Goal: Task Accomplishment & Management: Complete application form

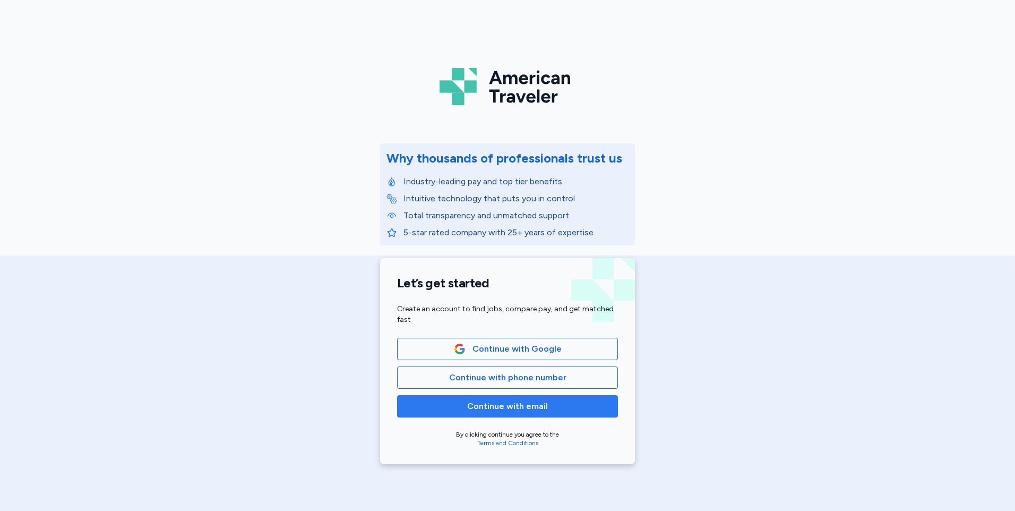
click at [512, 408] on span "Continue with email" at bounding box center [507, 406] width 81 height 13
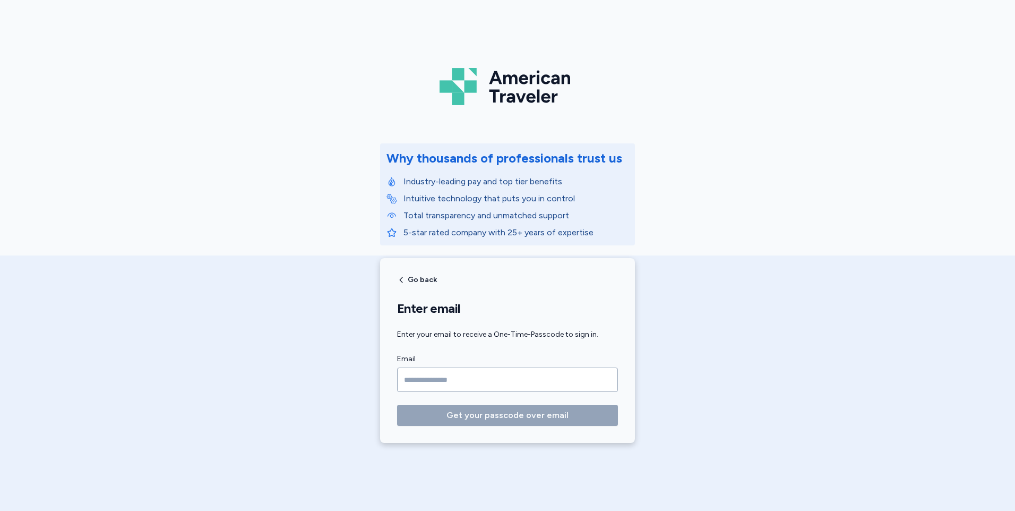
click at [482, 381] on input "Email" at bounding box center [507, 379] width 221 height 24
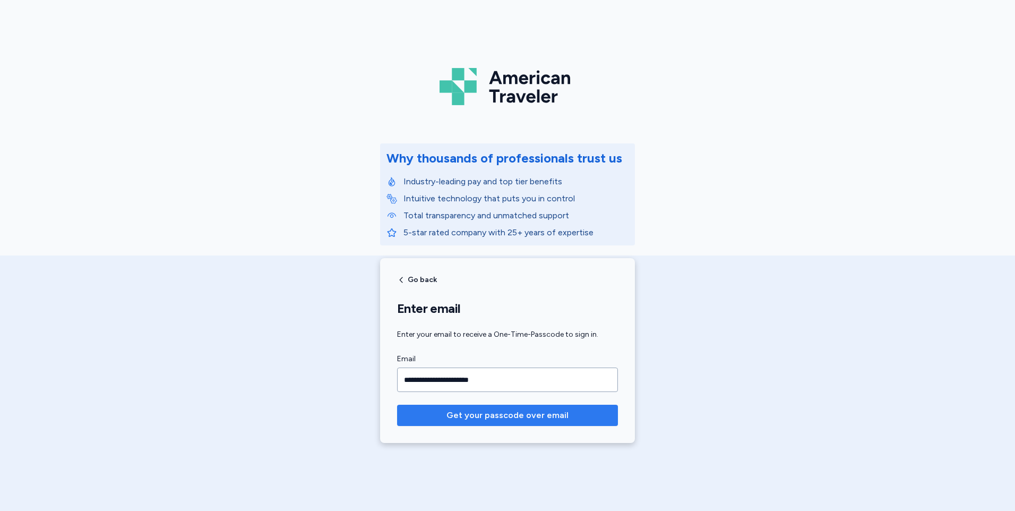
type input "**********"
click at [494, 412] on span "Get your passcode over email" at bounding box center [507, 415] width 122 height 13
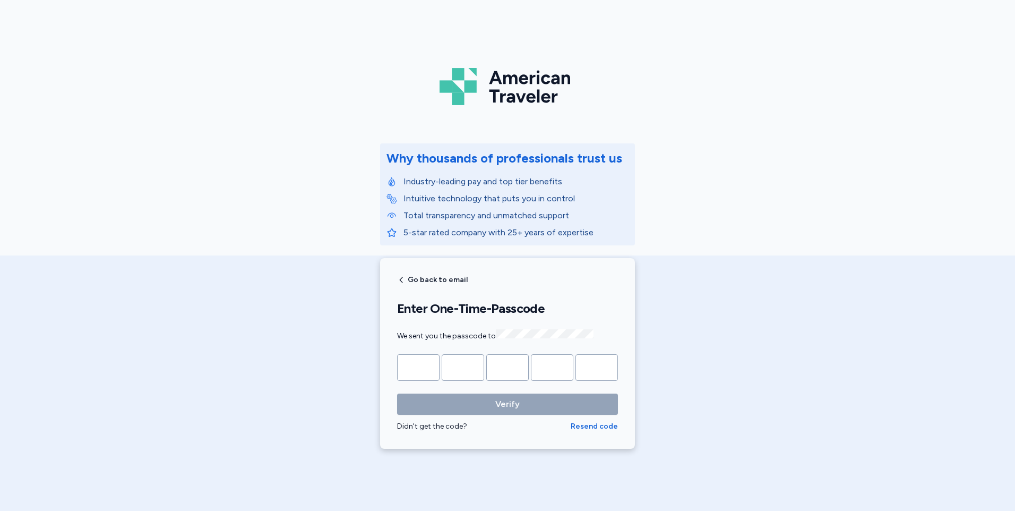
type input "*"
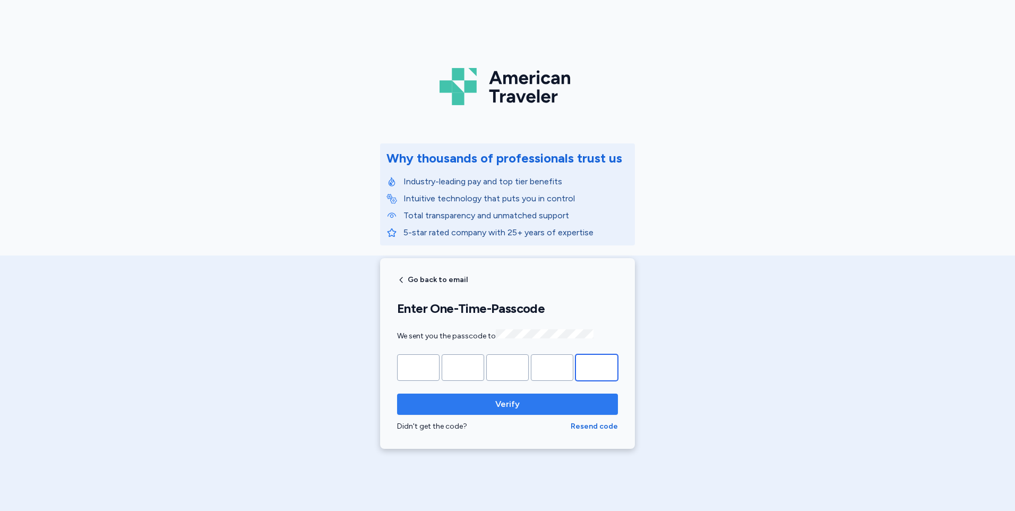
type input "*"
click at [502, 400] on span "Verify" at bounding box center [507, 404] width 24 height 13
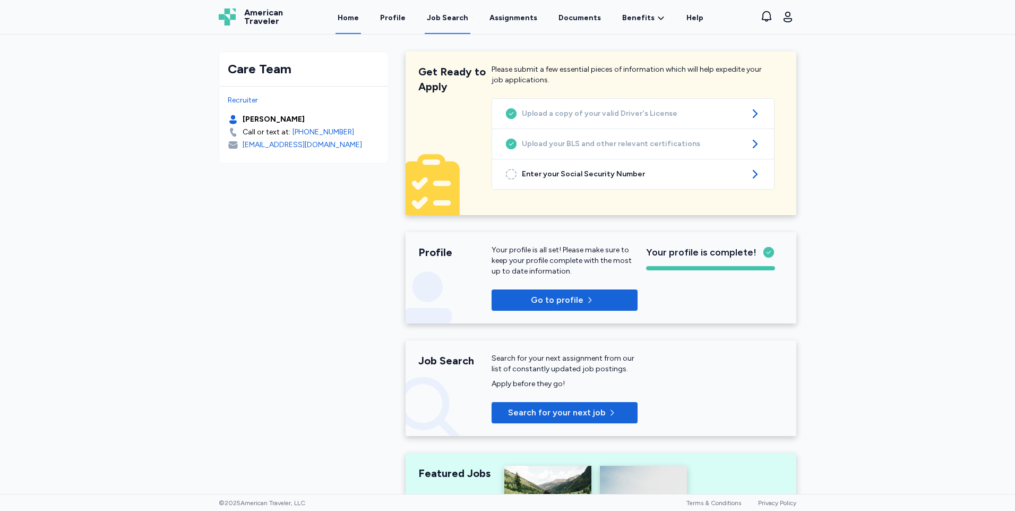
click at [446, 12] on link "Job Search" at bounding box center [448, 17] width 46 height 33
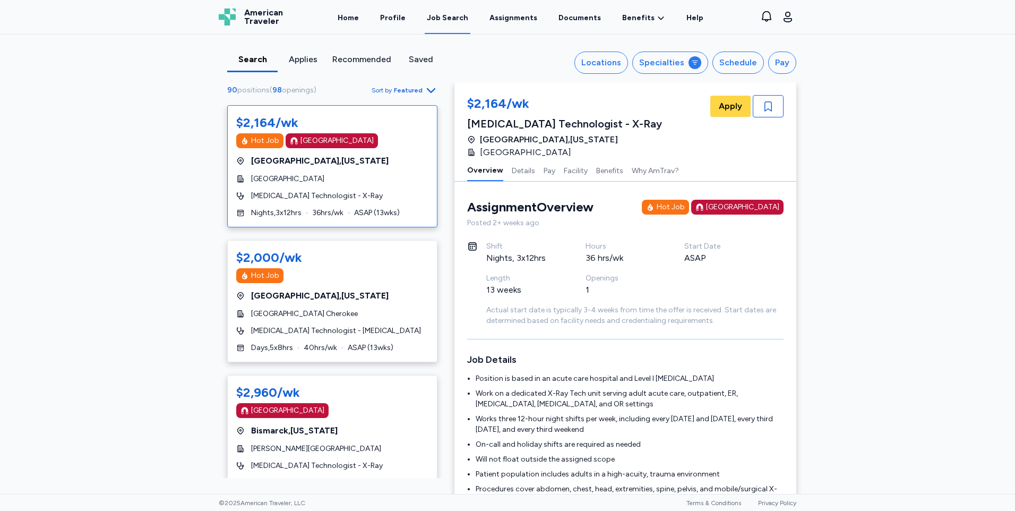
click at [399, 91] on span "Featured" at bounding box center [408, 90] width 29 height 8
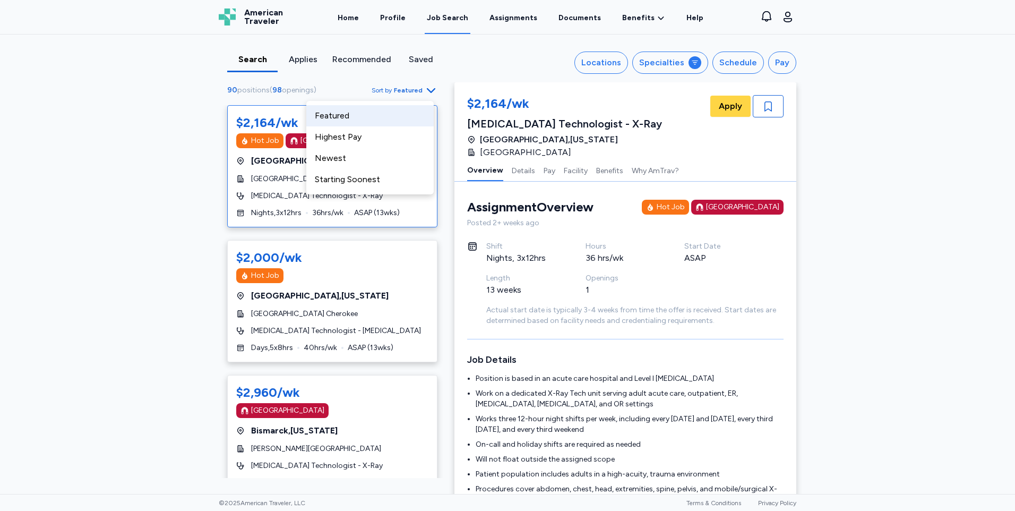
click at [83, 92] on div "Search Applies Recommended Saved Locations Specialties Schedule Pay 90 position…" at bounding box center [507, 263] width 1015 height 459
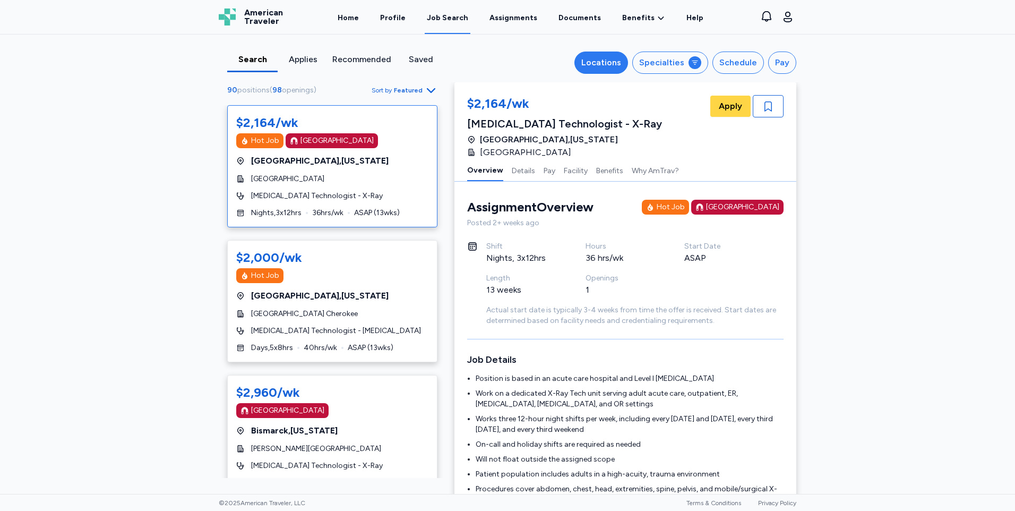
click at [594, 70] on button "Locations" at bounding box center [601, 62] width 54 height 22
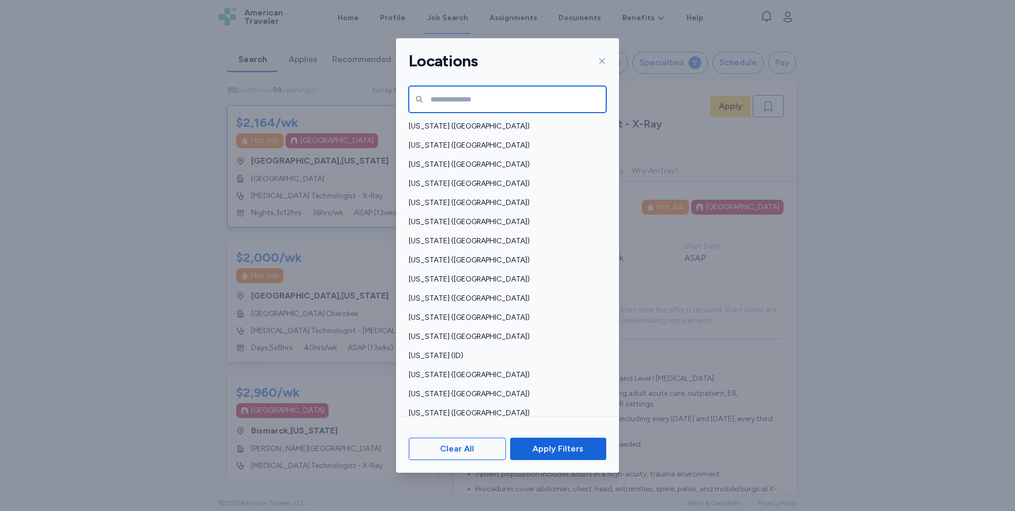
click at [452, 100] on input "text" at bounding box center [507, 99] width 197 height 27
type input "*****"
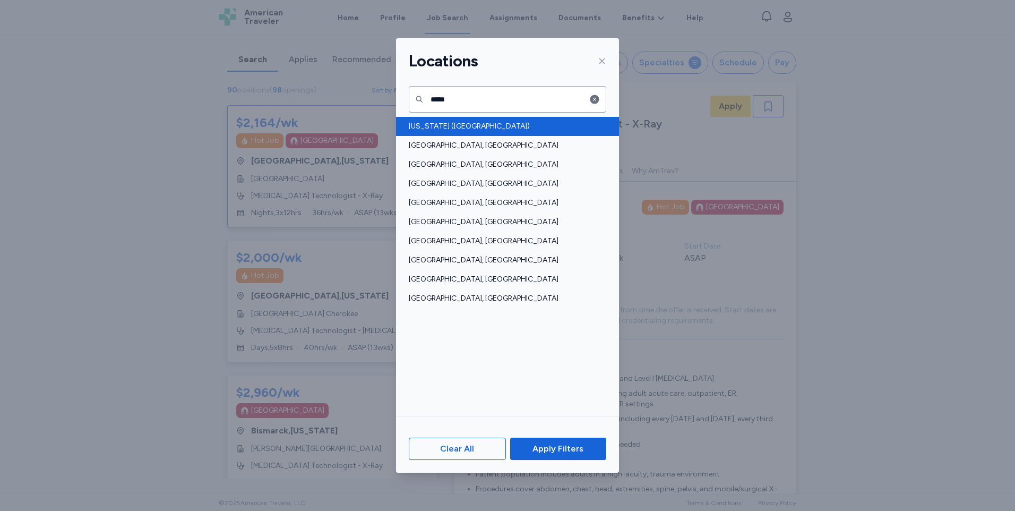
click at [484, 128] on span "[US_STATE] ([GEOGRAPHIC_DATA])" at bounding box center [504, 126] width 191 height 11
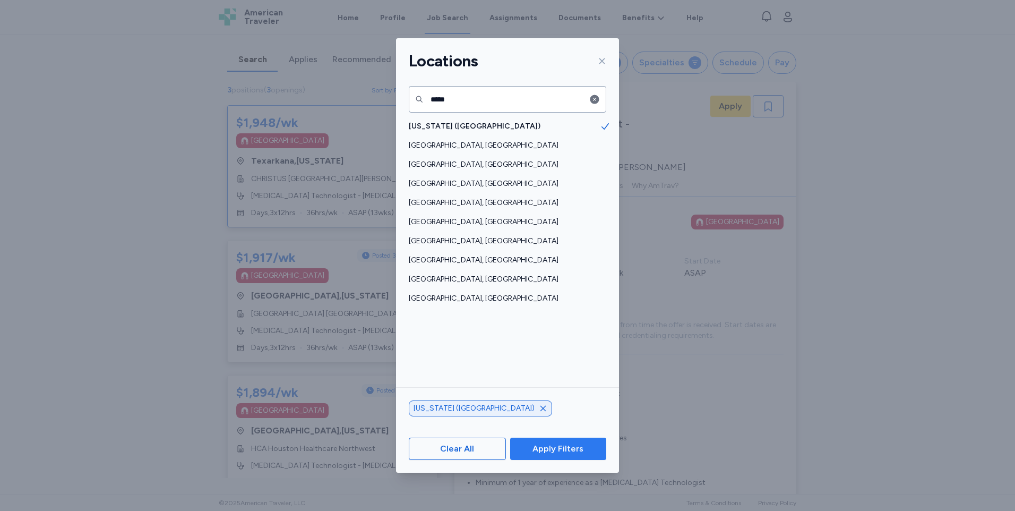
scroll to position [1, 0]
click at [560, 443] on span "Apply Filters" at bounding box center [557, 448] width 51 height 13
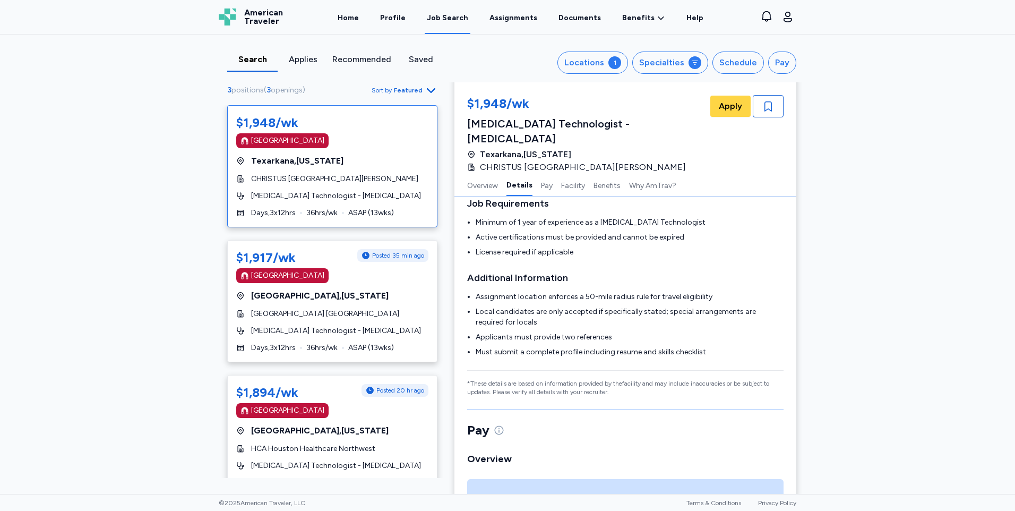
scroll to position [266, 0]
